Goal: Check status: Check status

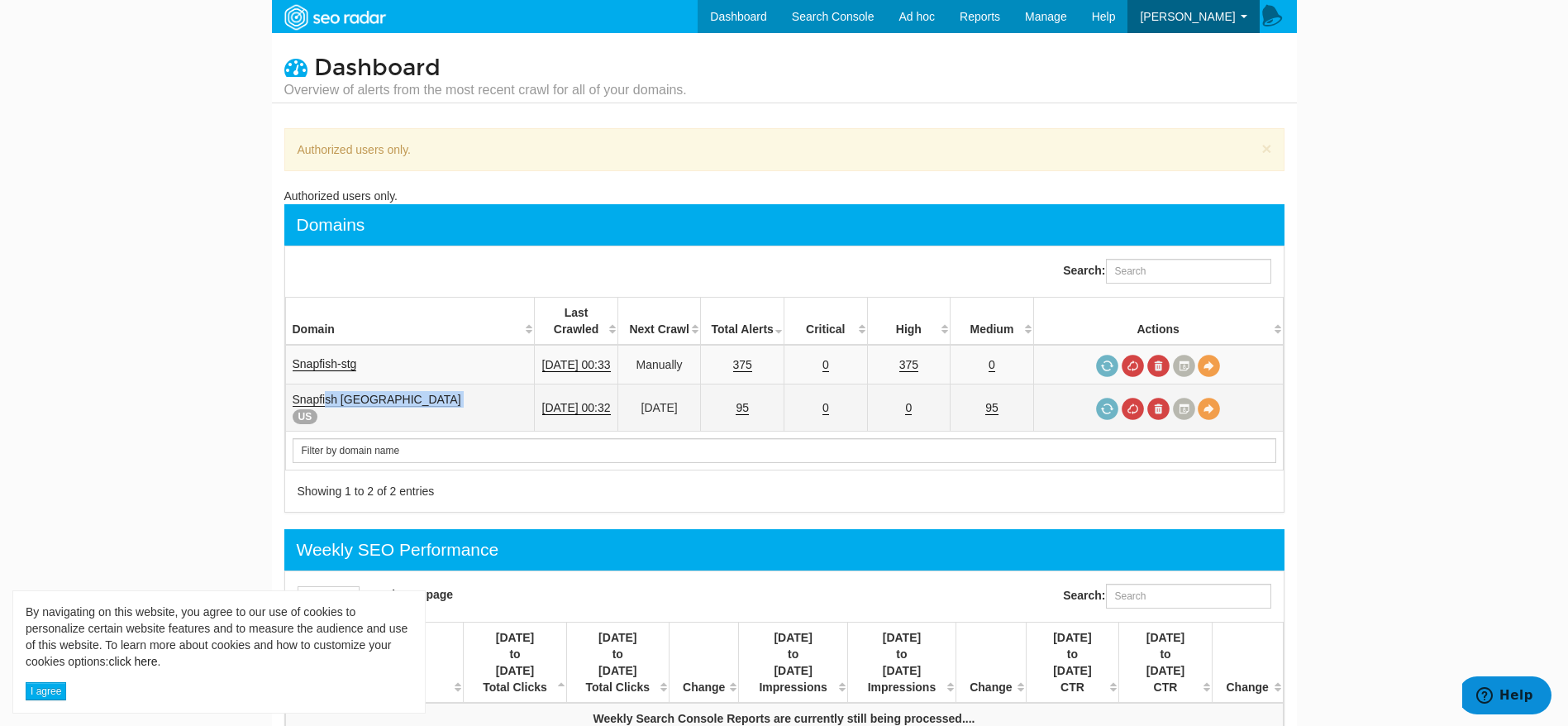
drag, startPoint x: 316, startPoint y: 391, endPoint x: 332, endPoint y: 384, distance: 17.5
click at [332, 384] on td "Snapfish USA US" at bounding box center [410, 407] width 250 height 47
click at [332, 393] on link "Snapfish USA" at bounding box center [376, 400] width 169 height 14
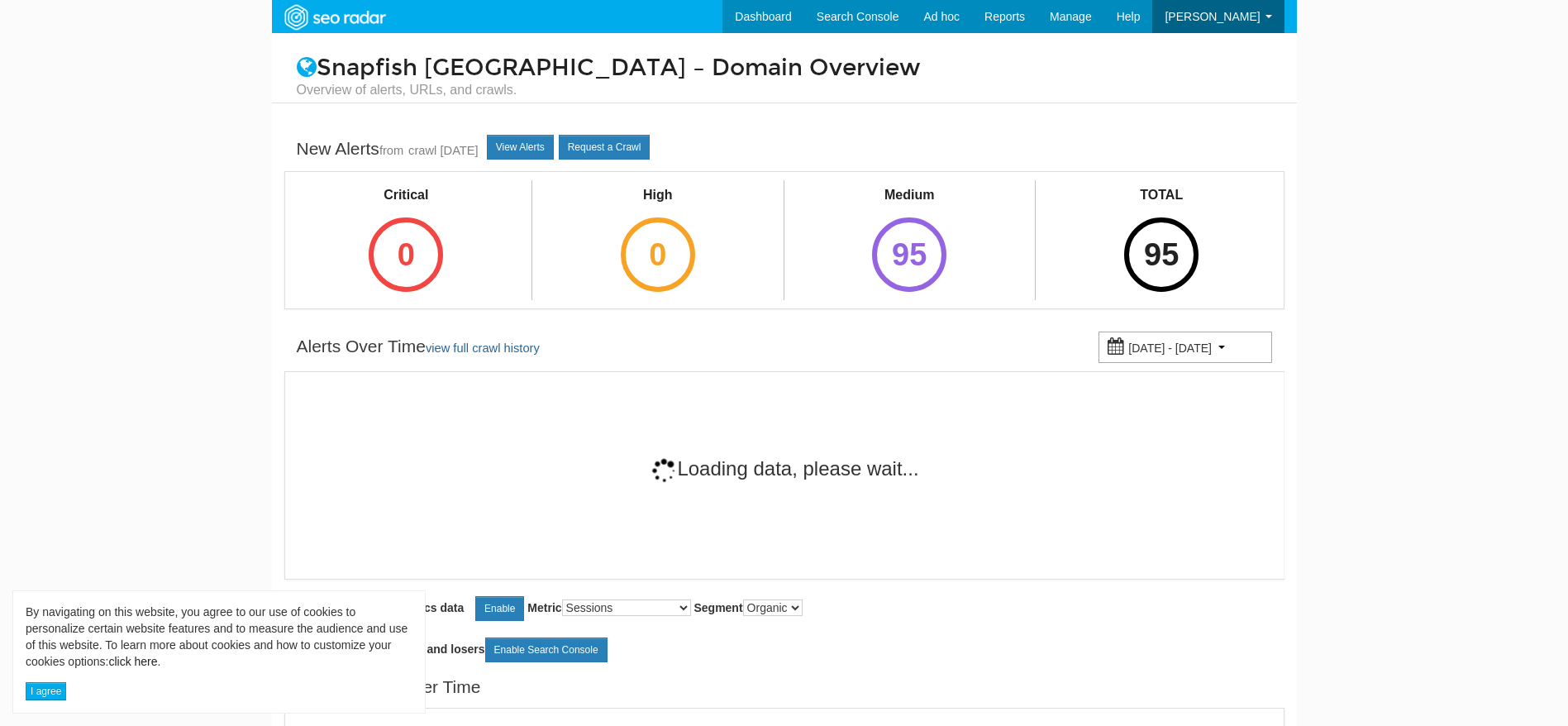
scroll to position [67, 0]
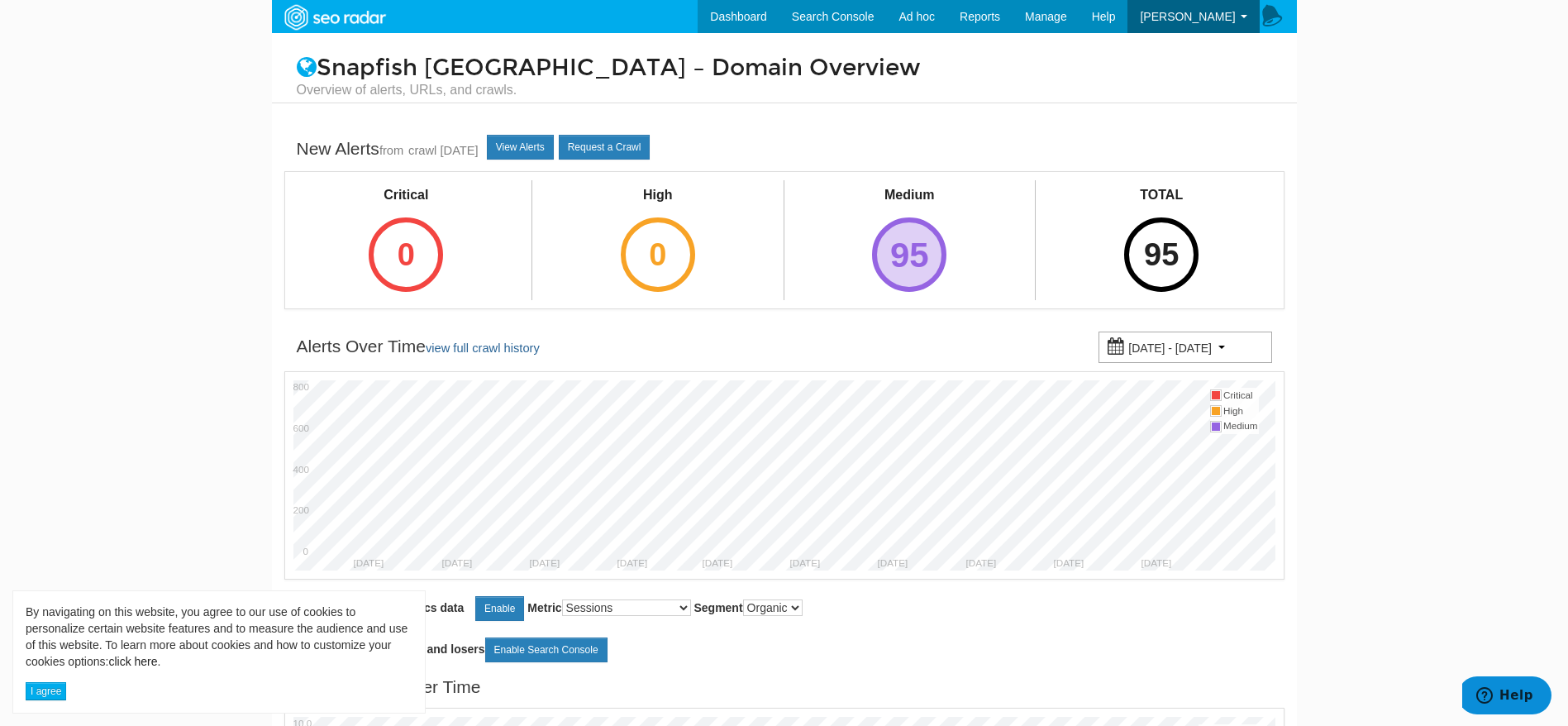
click at [909, 255] on div "95" at bounding box center [909, 254] width 74 height 74
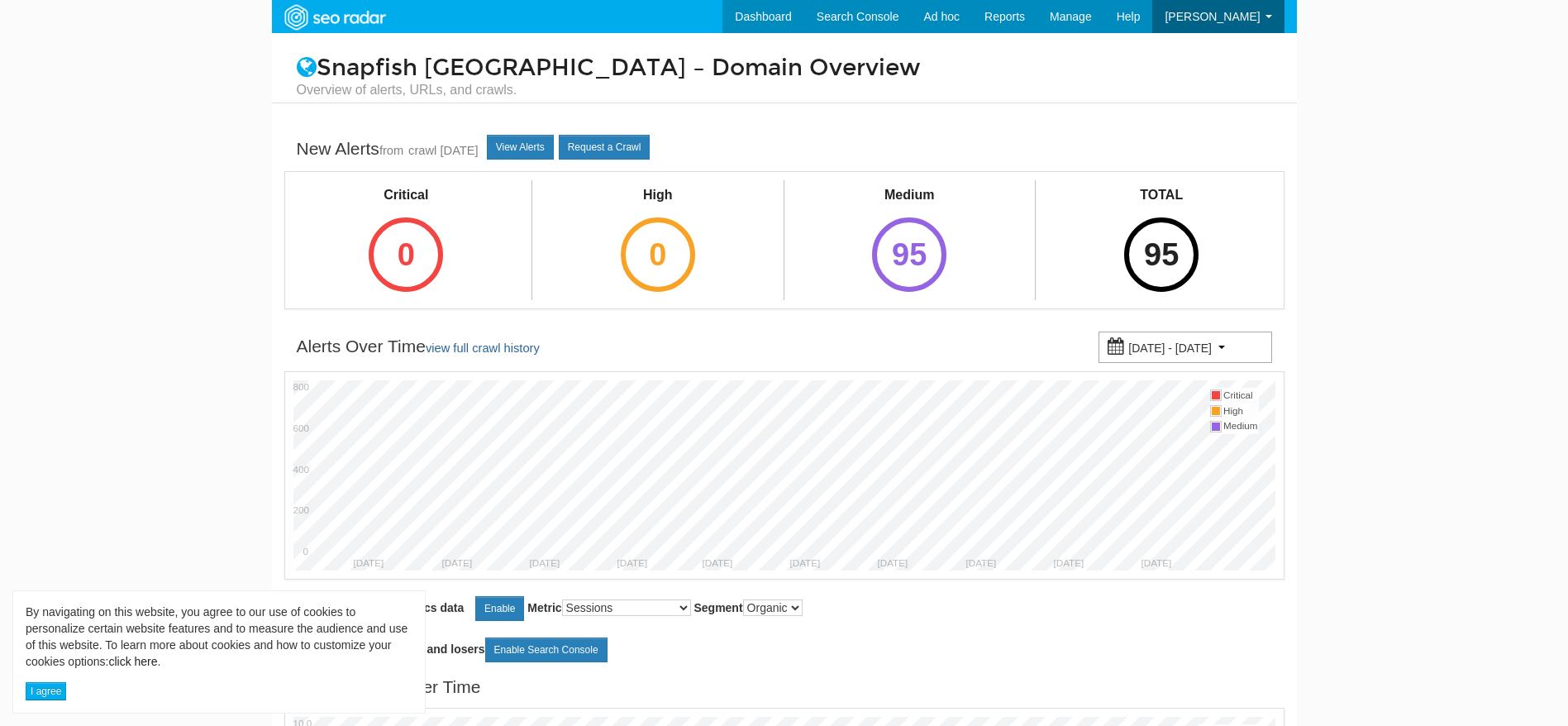
scroll to position [67, 0]
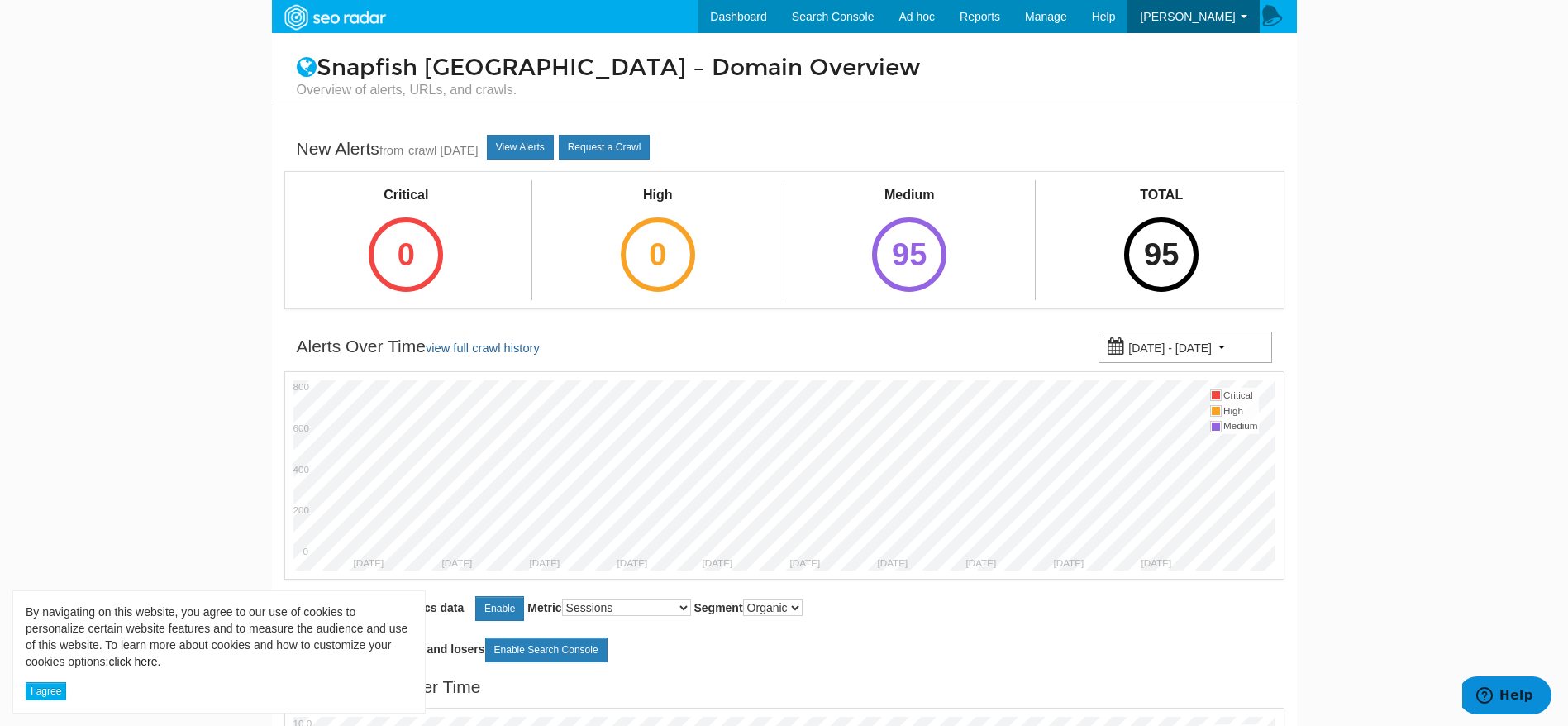
drag, startPoint x: 66, startPoint y: 36, endPoint x: 1416, endPoint y: 230, distance: 1363.9
click at [1416, 230] on body "By navigating on this website, you agree to our use of cookies to personalize c…" at bounding box center [784, 363] width 1568 height 726
